Goal: Download file/media

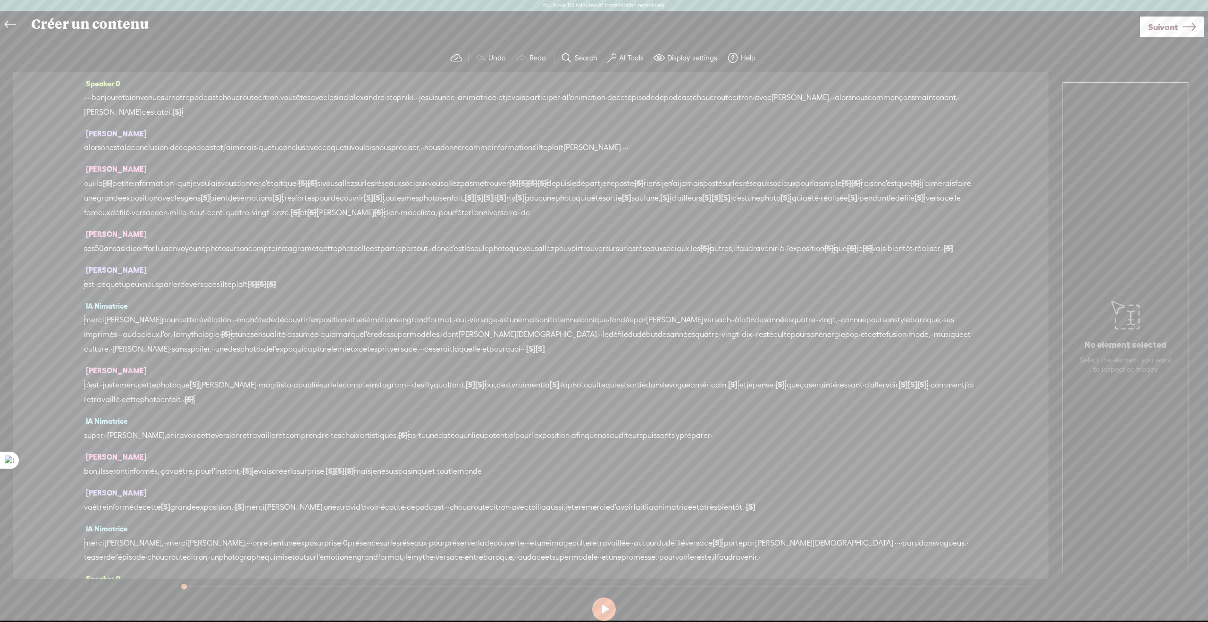
click at [7, 23] on icon at bounding box center [10, 24] width 11 height 21
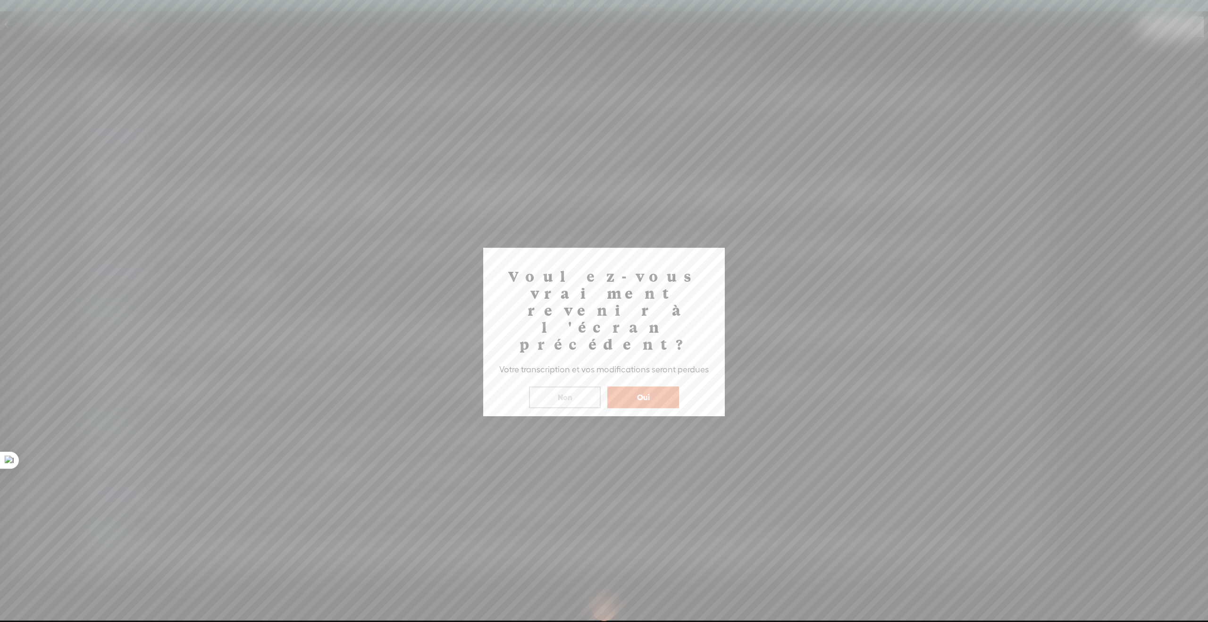
click at [650, 386] on button "Oui" at bounding box center [643, 397] width 72 height 22
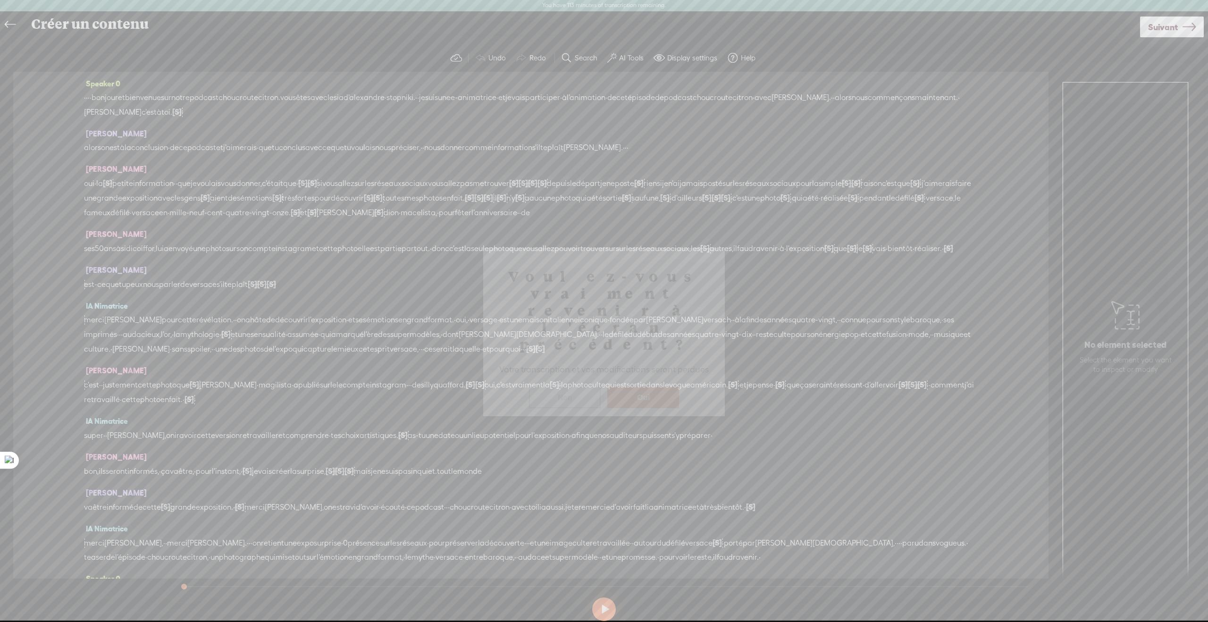
scroll to position [11, 0]
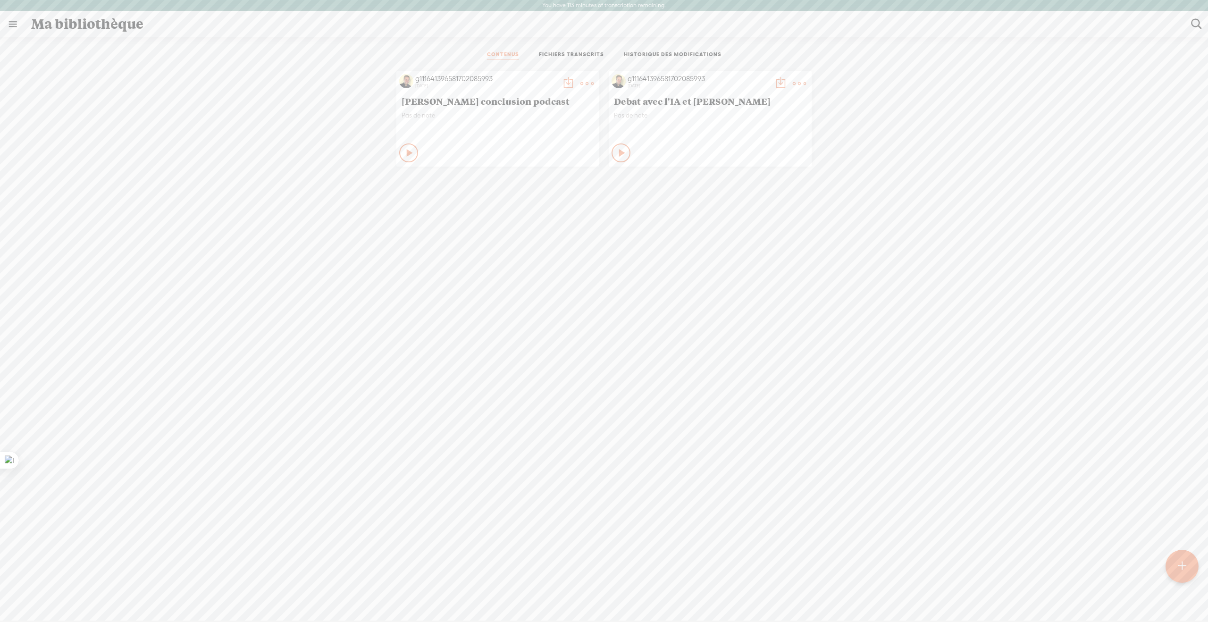
click at [565, 82] on t at bounding box center [568, 83] width 13 height 13
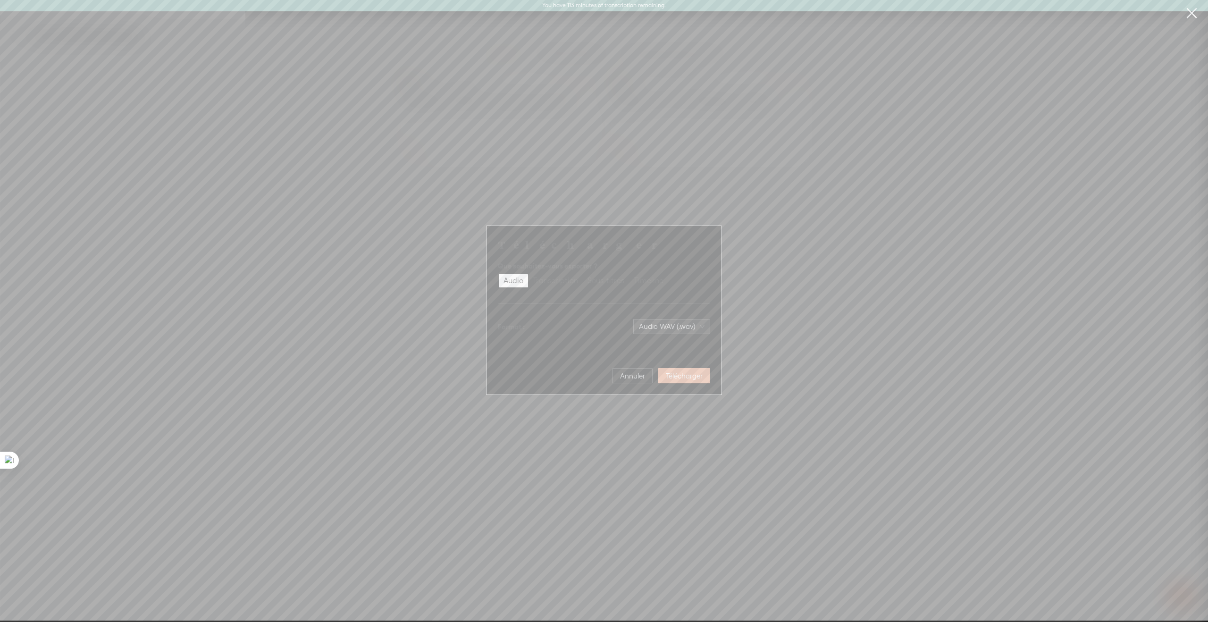
click at [671, 374] on span "Télécharger" at bounding box center [684, 375] width 37 height 9
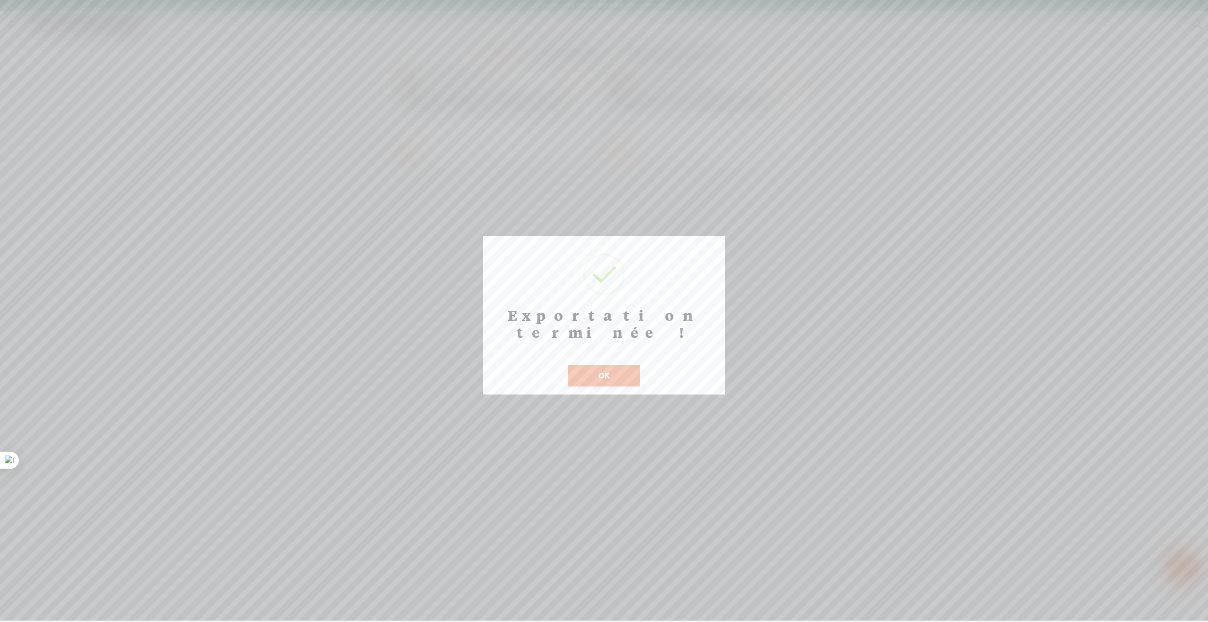
click at [602, 365] on button "OK" at bounding box center [604, 376] width 72 height 22
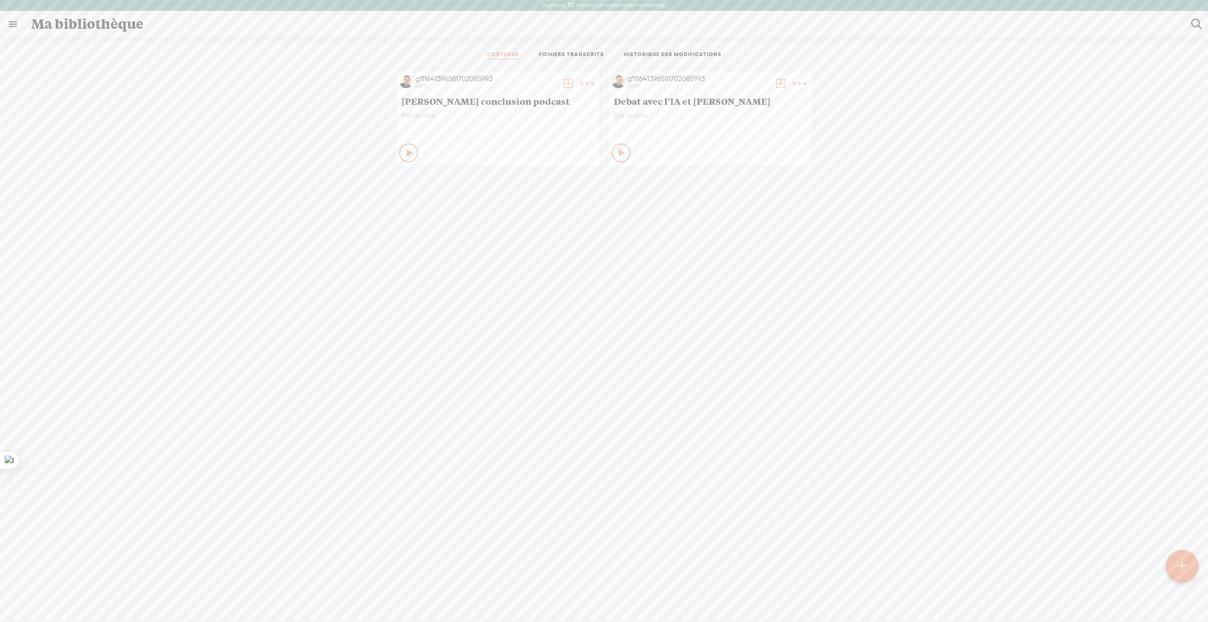
click at [775, 84] on t at bounding box center [780, 83] width 13 height 13
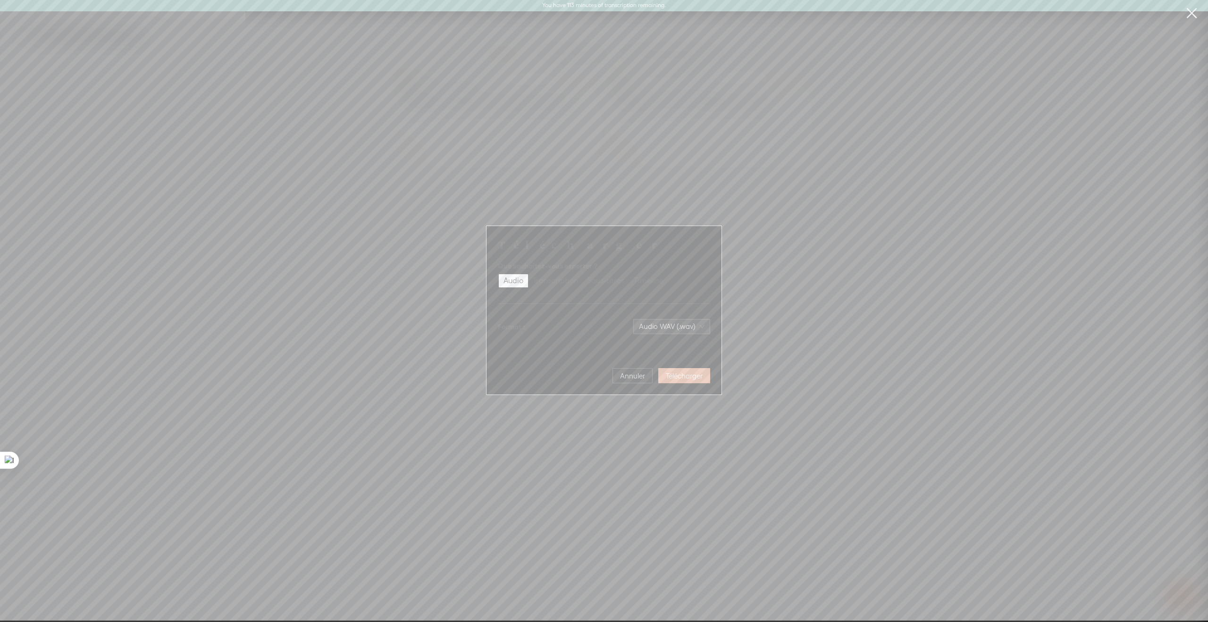
click at [677, 373] on span "Télécharger" at bounding box center [684, 375] width 37 height 9
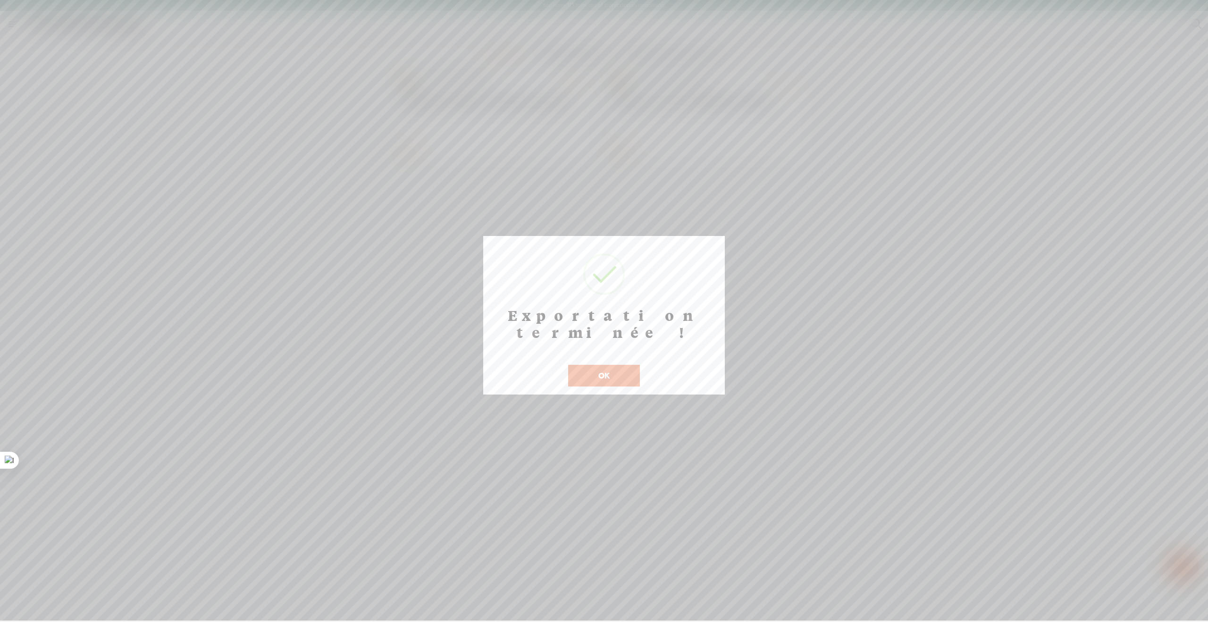
click at [593, 365] on button "OK" at bounding box center [604, 376] width 72 height 22
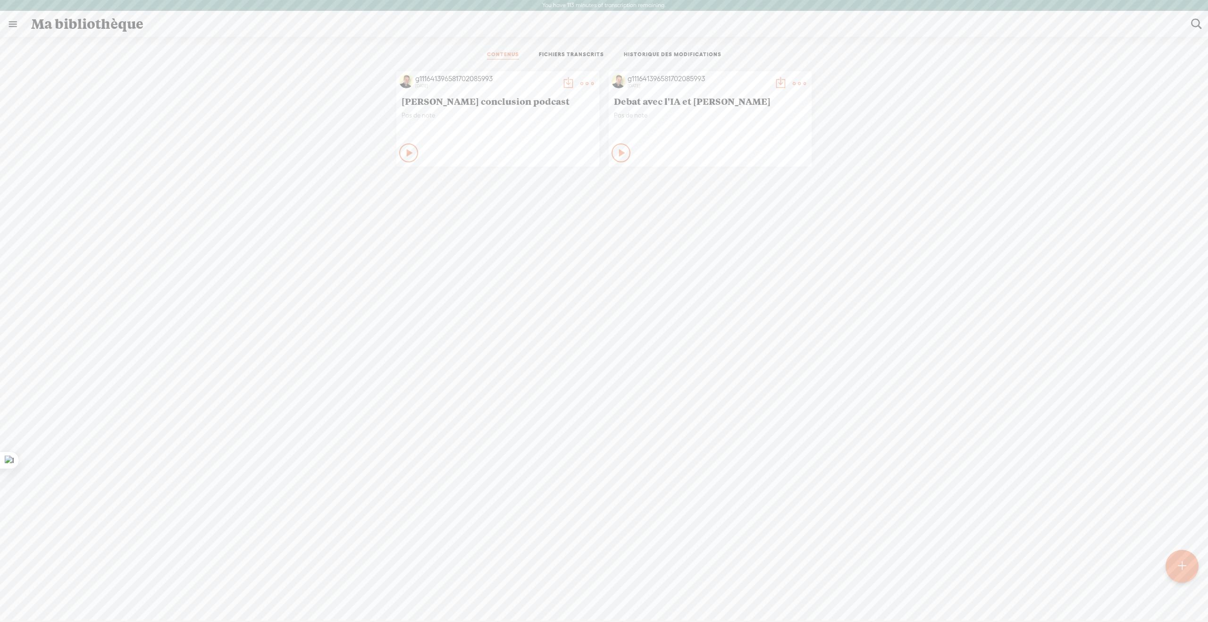
click at [407, 160] on div "Jouer ce contenu" at bounding box center [408, 152] width 19 height 19
click at [586, 84] on t at bounding box center [586, 83] width 13 height 13
click at [394, 331] on div "g111641396581702085993 3 days ago Frederic conclusion podcast Pas de note Arret…" at bounding box center [604, 361] width 1194 height 589
click at [408, 149] on icon at bounding box center [408, 152] width 9 height 9
